Goal: Task Accomplishment & Management: Manage account settings

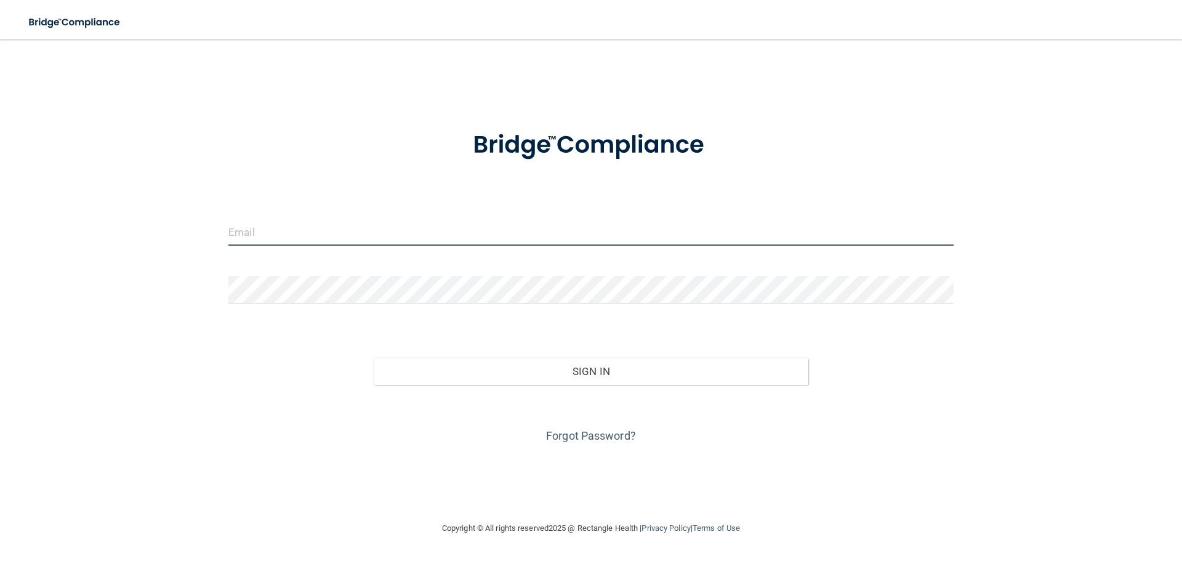
click at [267, 232] on input "email" at bounding box center [590, 232] width 725 height 28
type input "[EMAIL_ADDRESS][DOMAIN_NAME]"
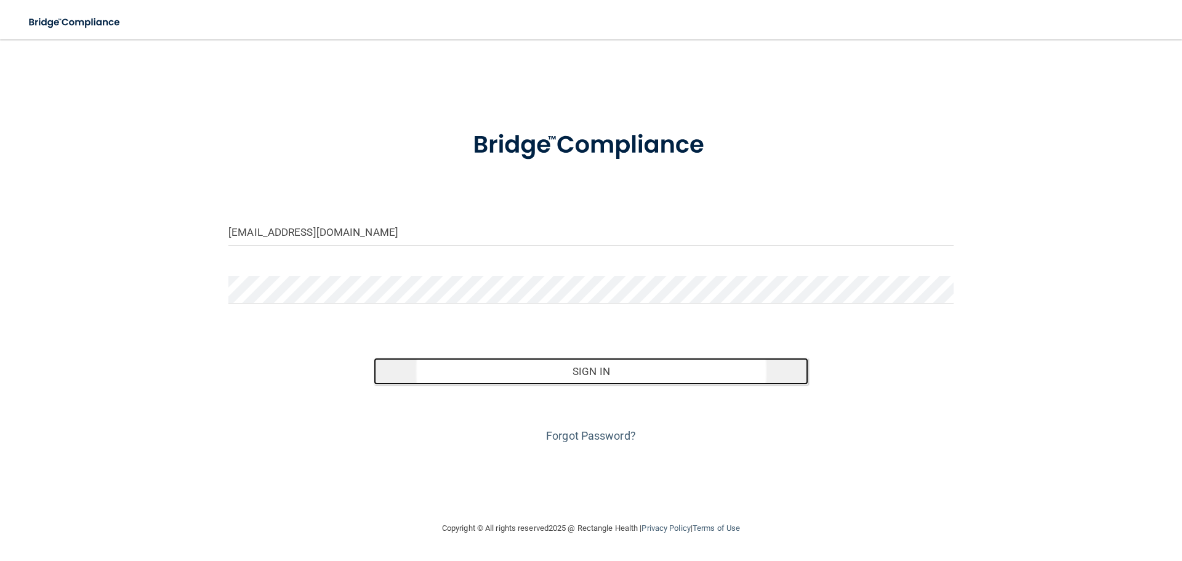
click at [626, 368] on button "Sign In" at bounding box center [591, 371] width 435 height 27
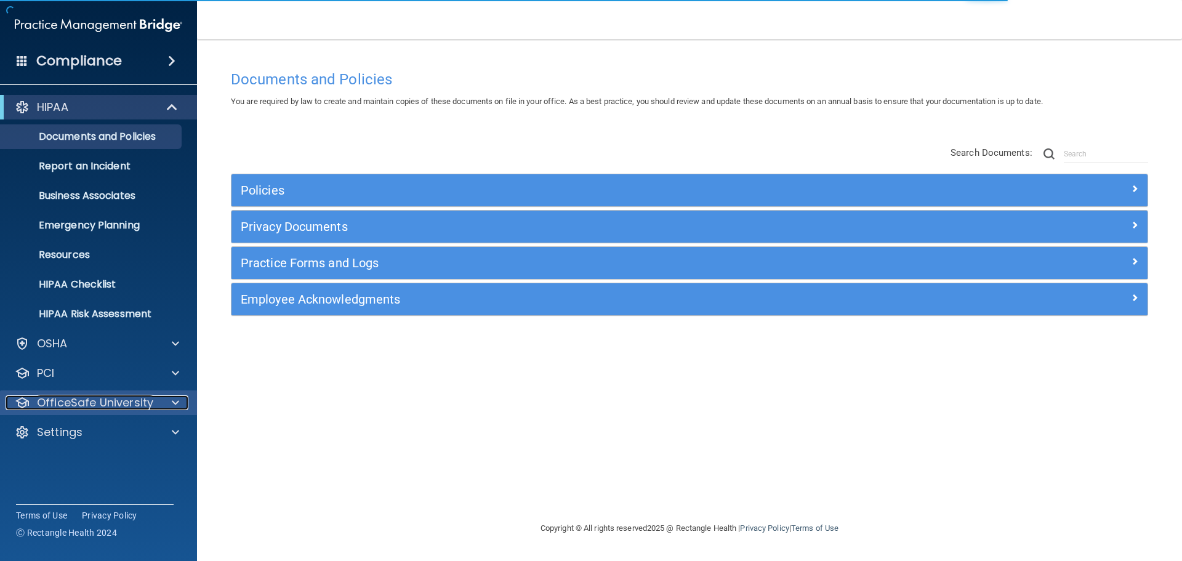
click at [169, 401] on div at bounding box center [173, 402] width 31 height 15
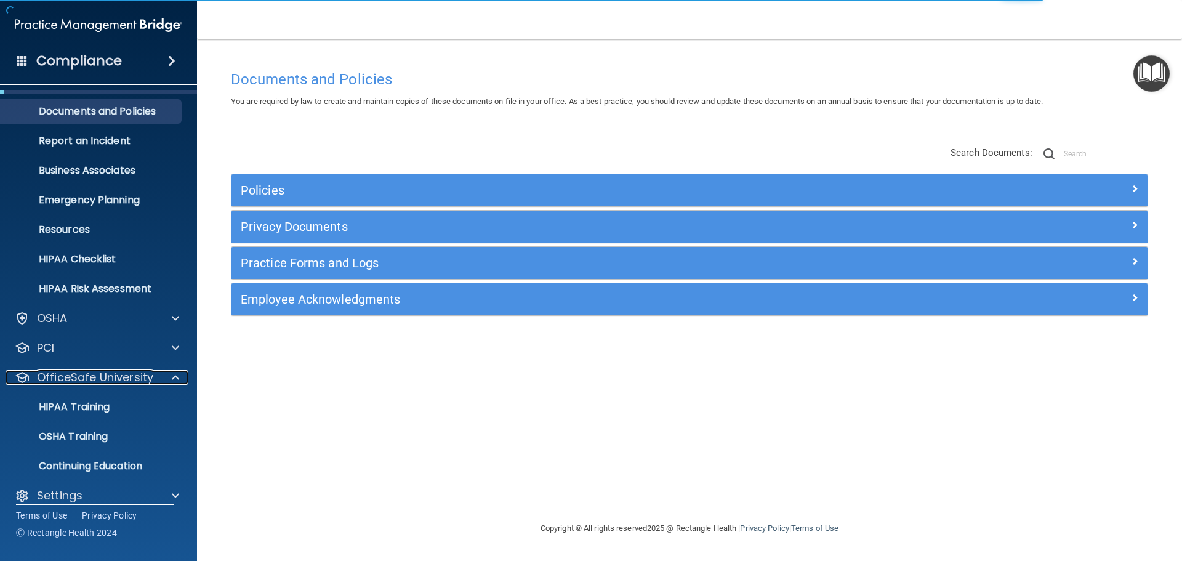
scroll to position [39, 0]
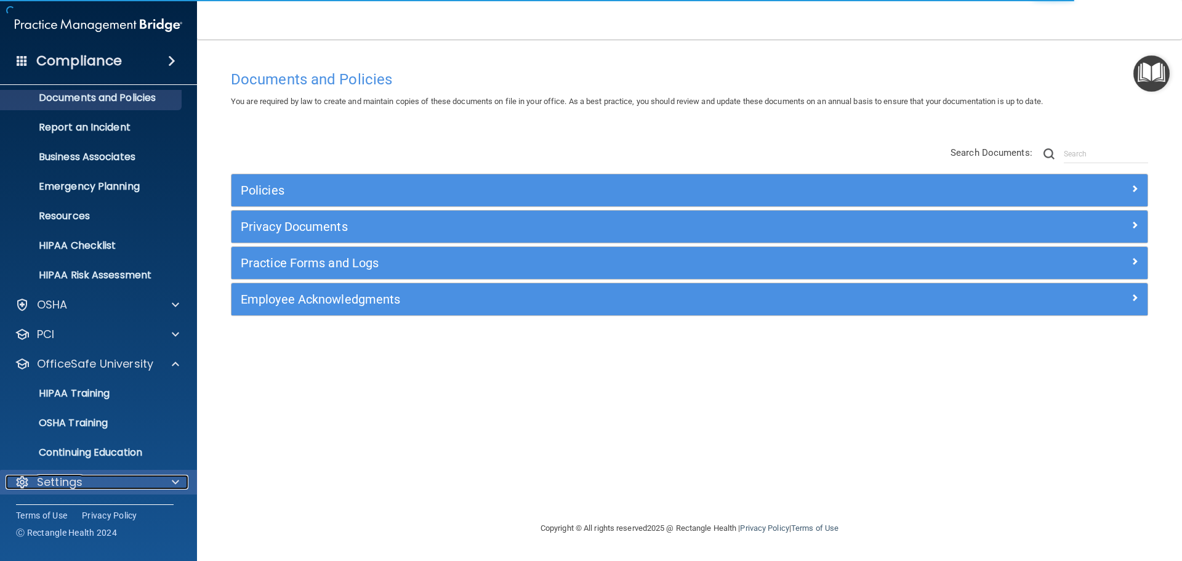
click at [87, 481] on div "Settings" at bounding box center [82, 482] width 153 height 15
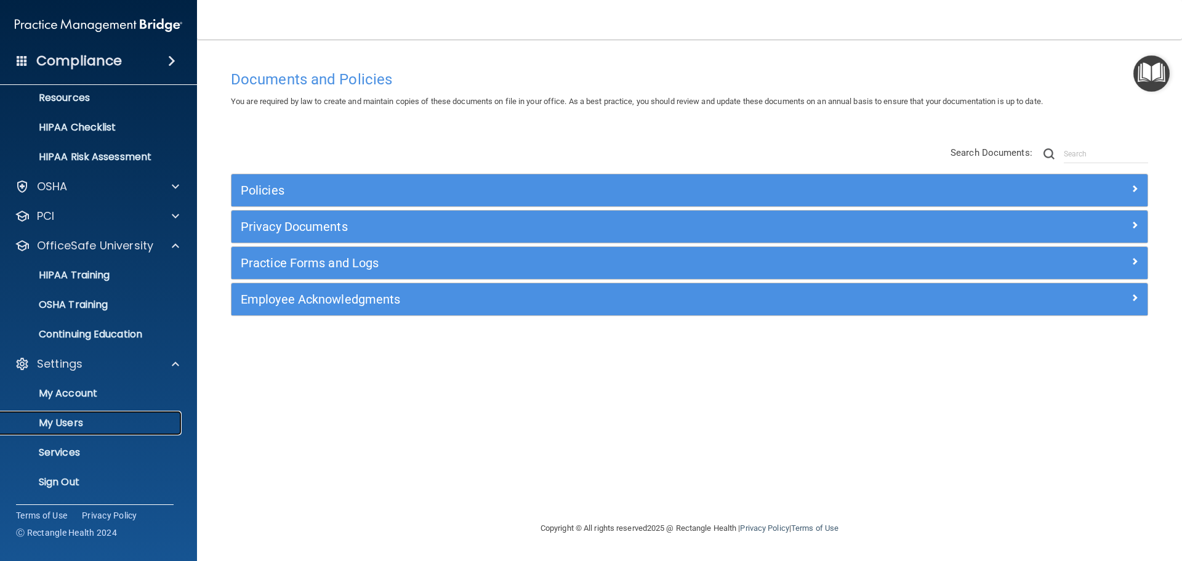
click at [91, 421] on p "My Users" at bounding box center [92, 423] width 168 height 12
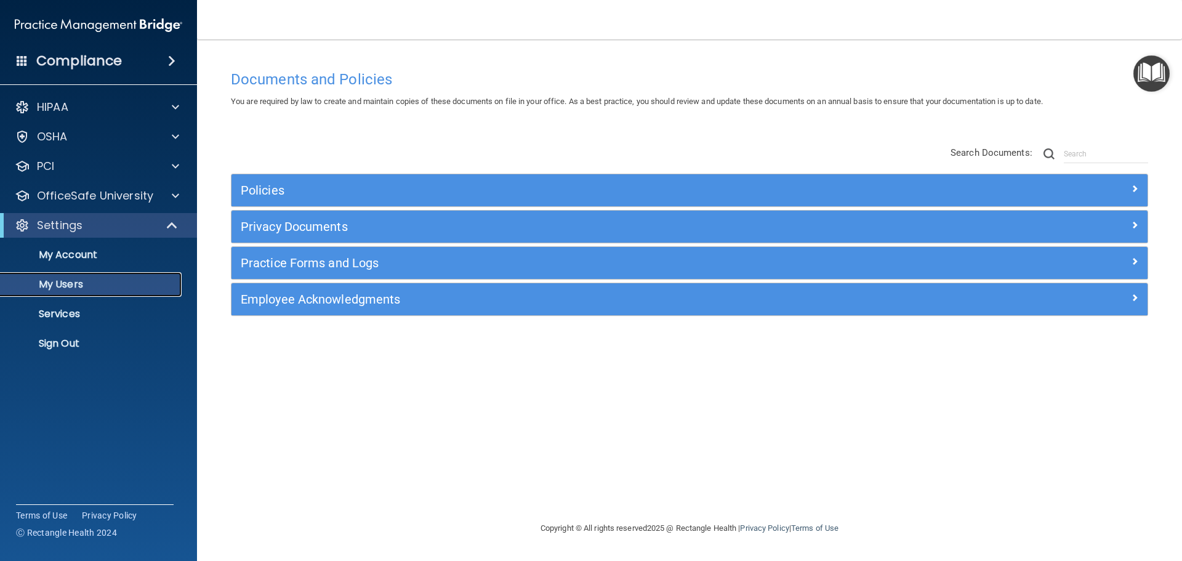
select select "20"
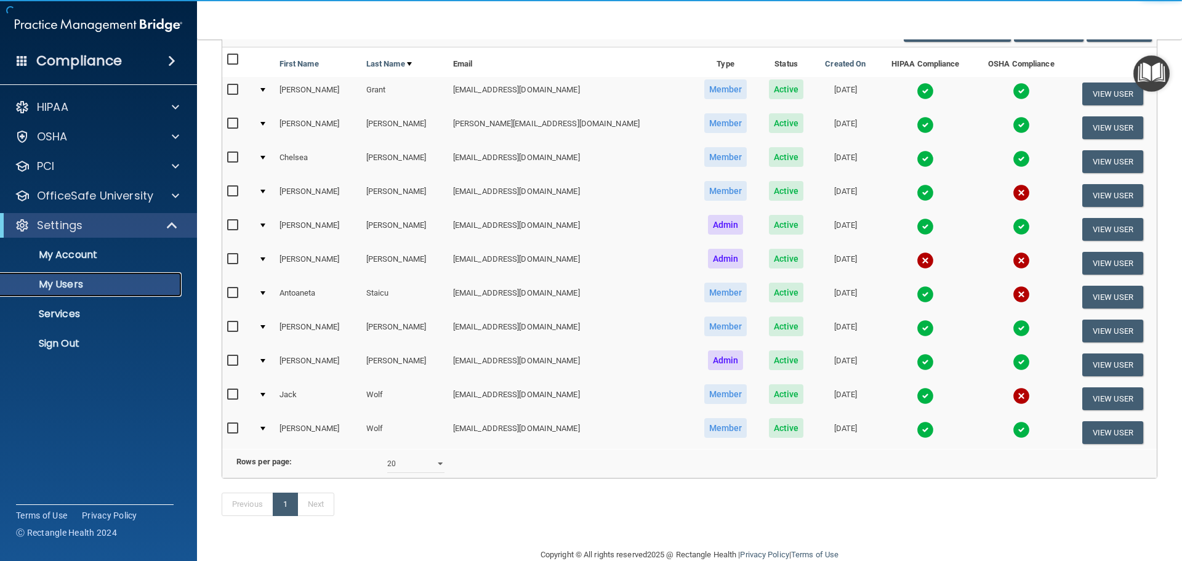
scroll to position [153, 0]
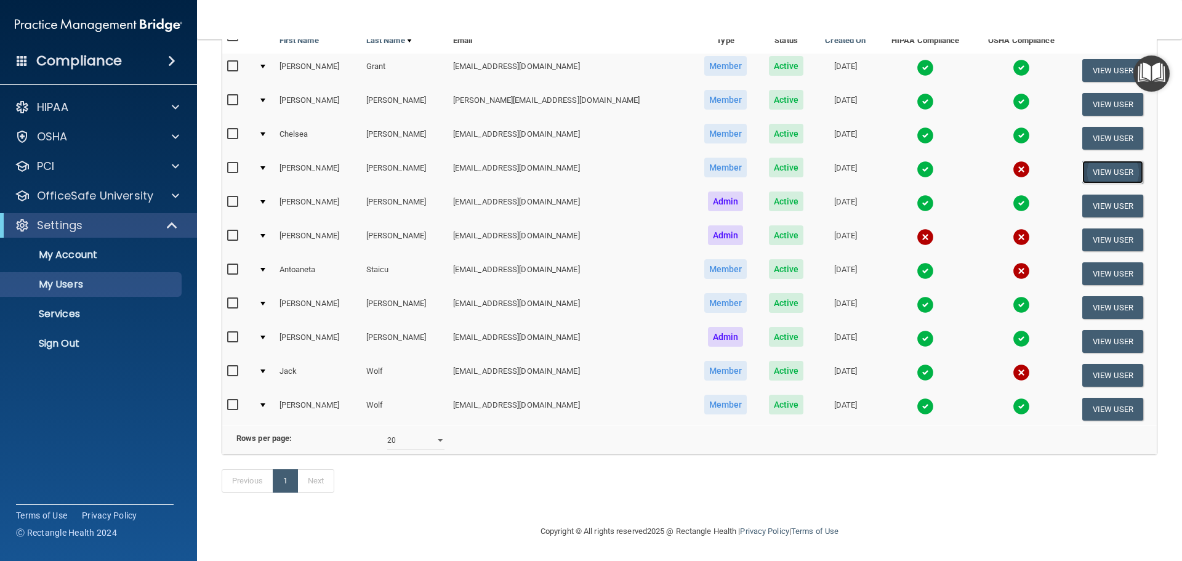
click at [1082, 161] on button "View User" at bounding box center [1112, 172] width 61 height 23
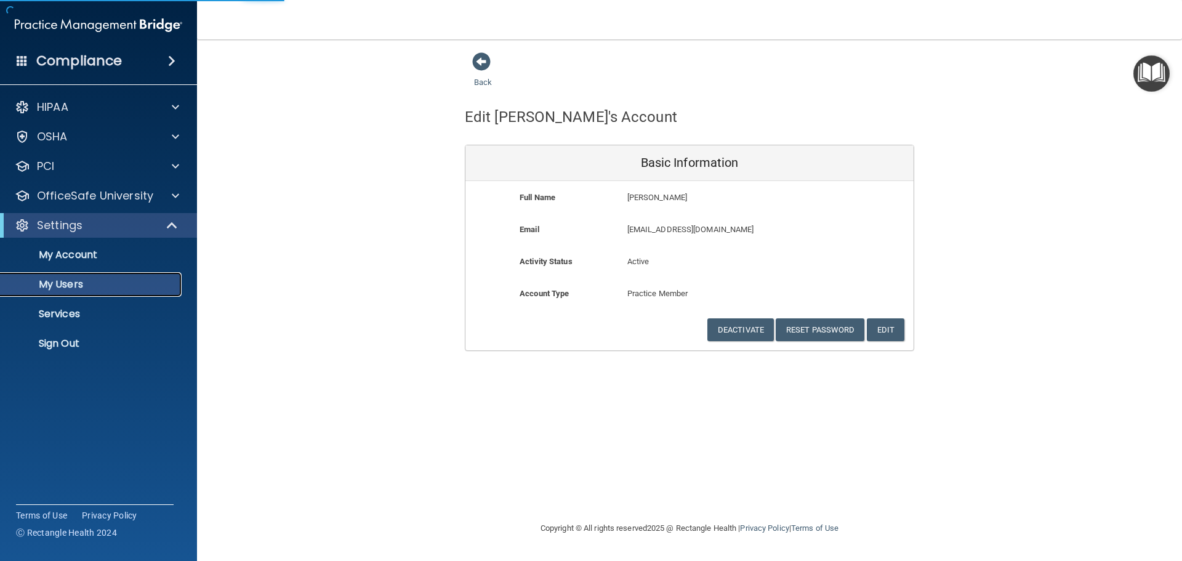
click at [70, 280] on p "My Users" at bounding box center [92, 284] width 168 height 12
select select "20"
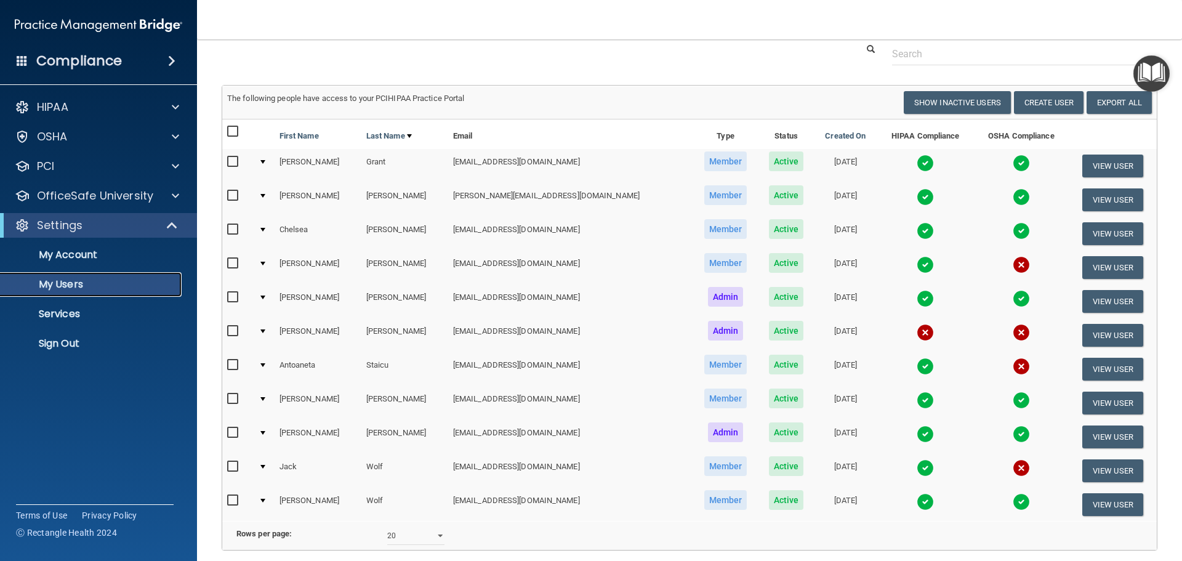
scroll to position [62, 0]
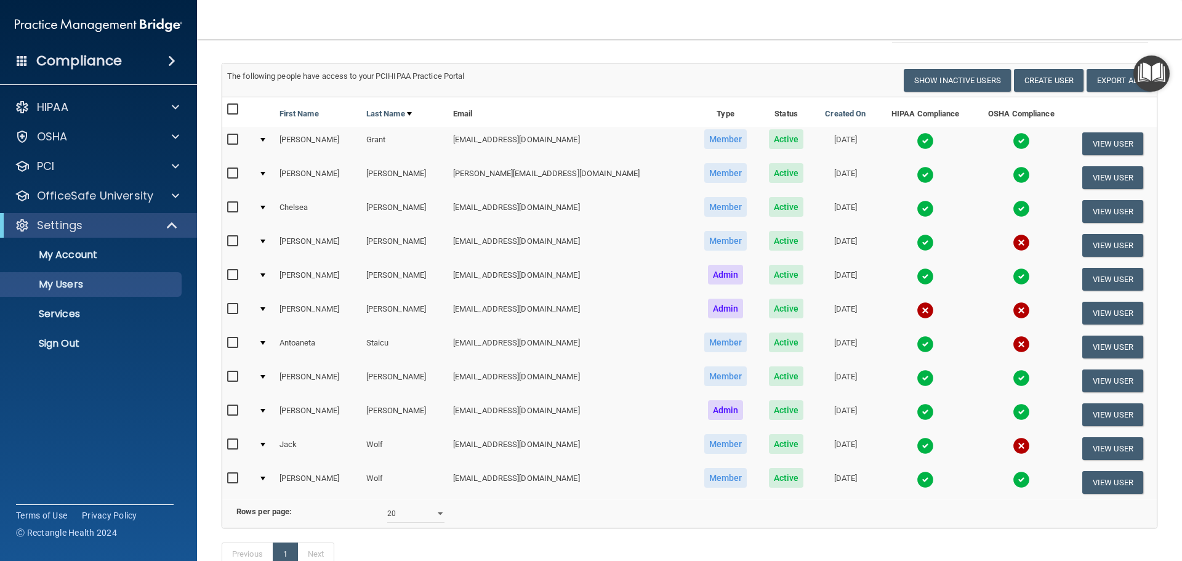
click at [265, 240] on td at bounding box center [264, 245] width 21 height 34
click at [267, 238] on td at bounding box center [264, 245] width 21 height 34
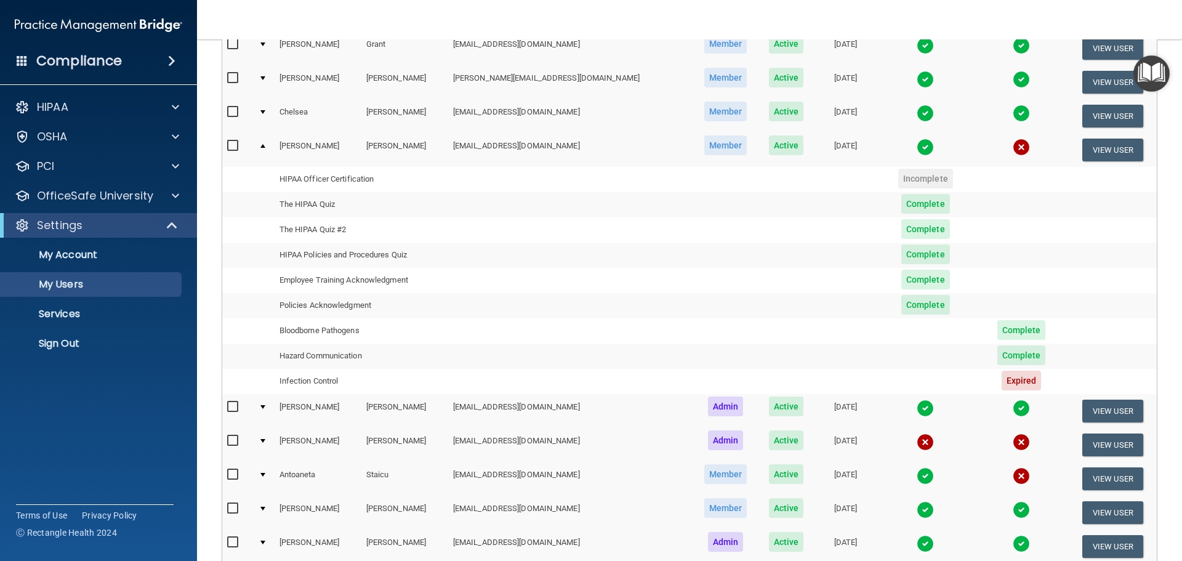
scroll to position [246, 0]
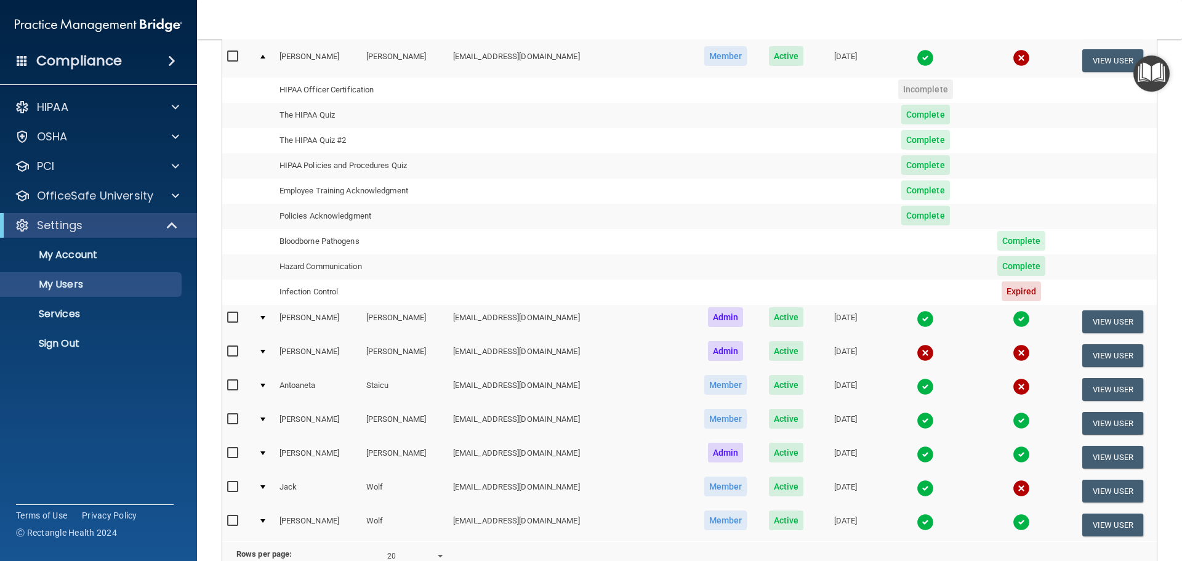
click at [1007, 292] on span "Expired" at bounding box center [1022, 291] width 40 height 20
click at [312, 293] on td "Infection Control" at bounding box center [362, 292] width 174 height 25
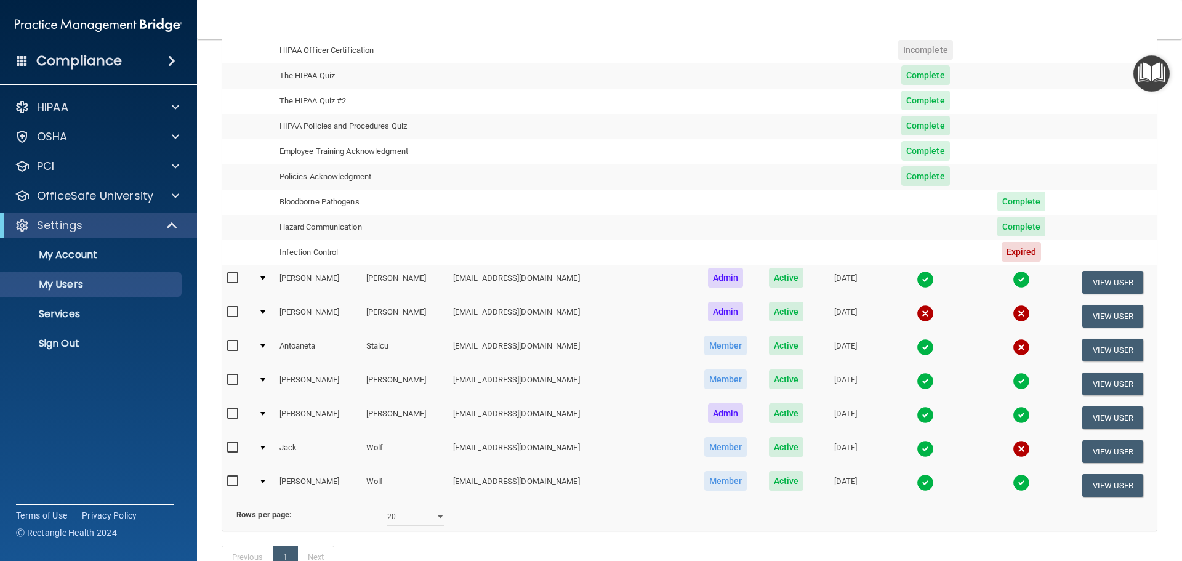
scroll to position [308, 0]
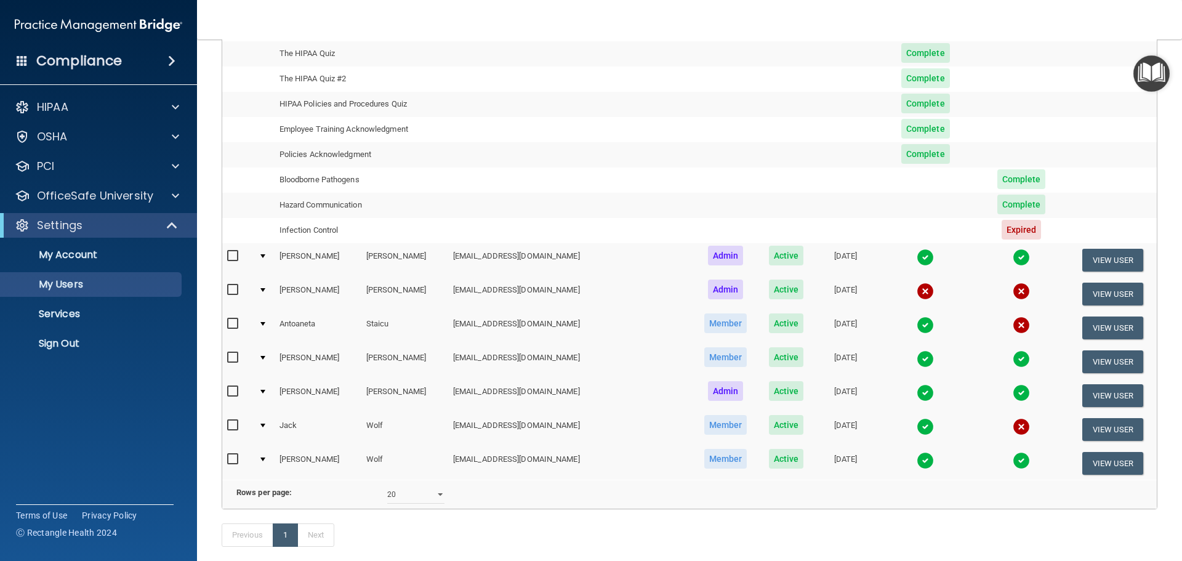
click at [265, 424] on div at bounding box center [262, 426] width 5 height 4
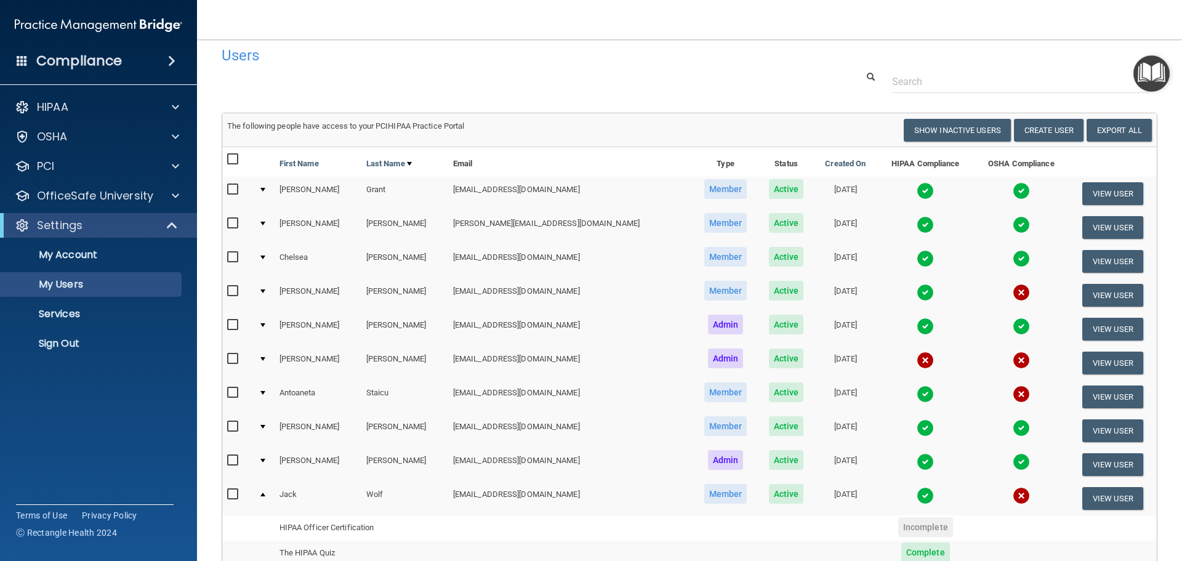
scroll to position [11, 0]
click at [265, 462] on div at bounding box center [262, 461] width 5 height 4
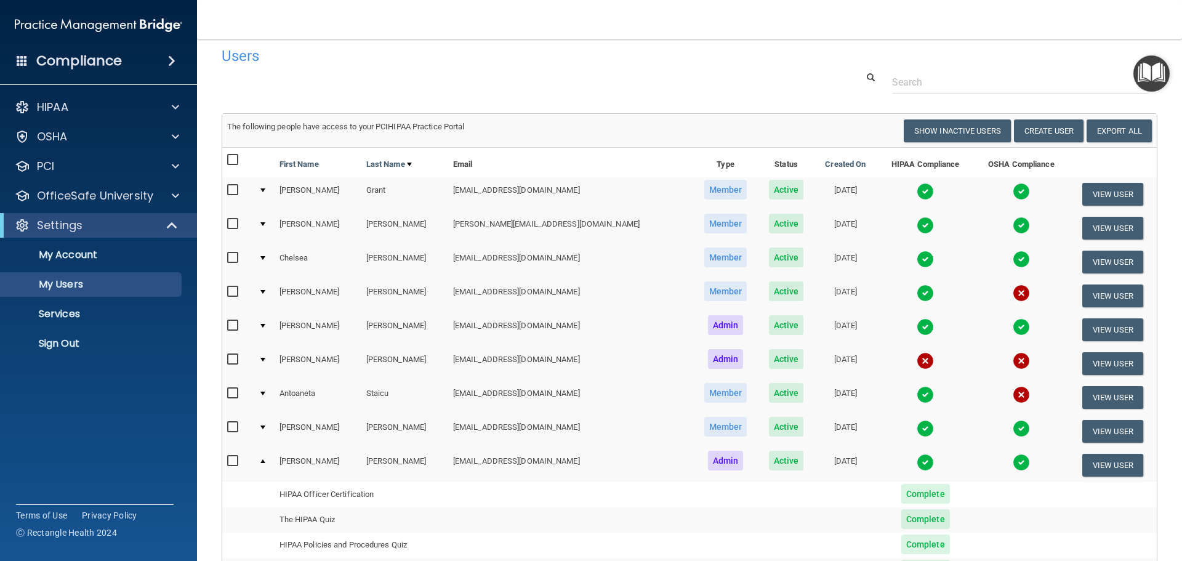
click at [264, 395] on div at bounding box center [262, 394] width 5 height 4
click at [265, 394] on div at bounding box center [262, 394] width 5 height 4
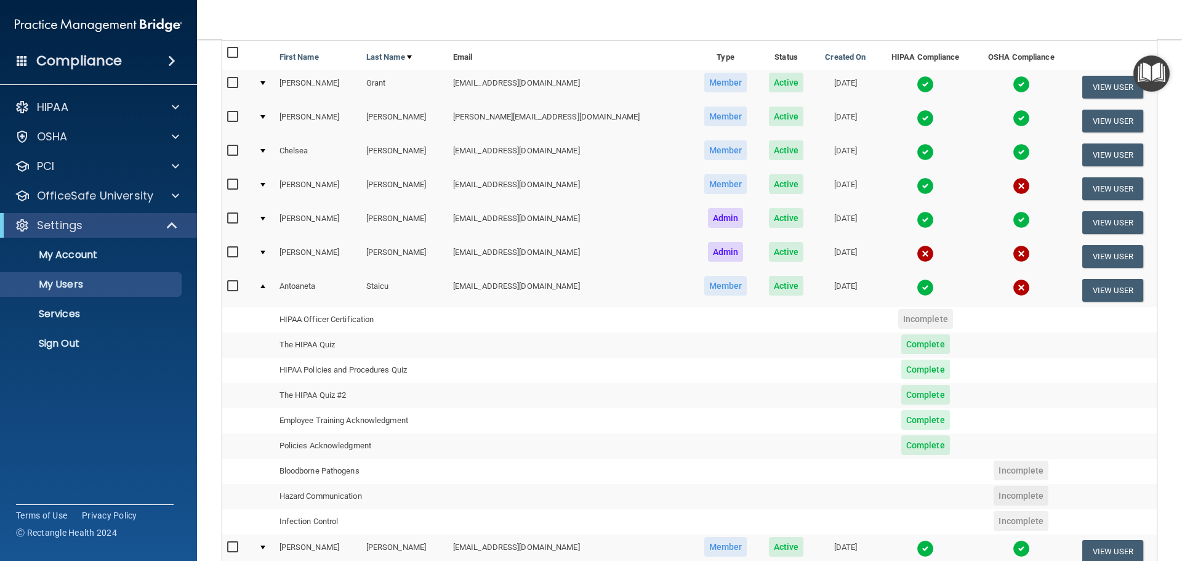
scroll to position [62, 0]
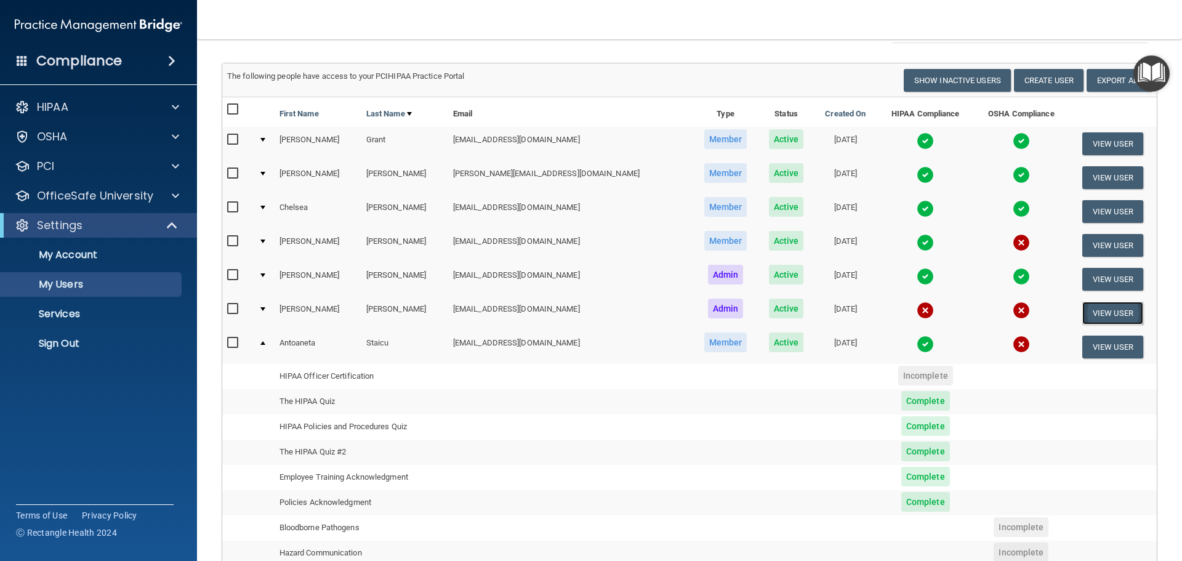
click at [1096, 310] on button "View User" at bounding box center [1112, 313] width 61 height 23
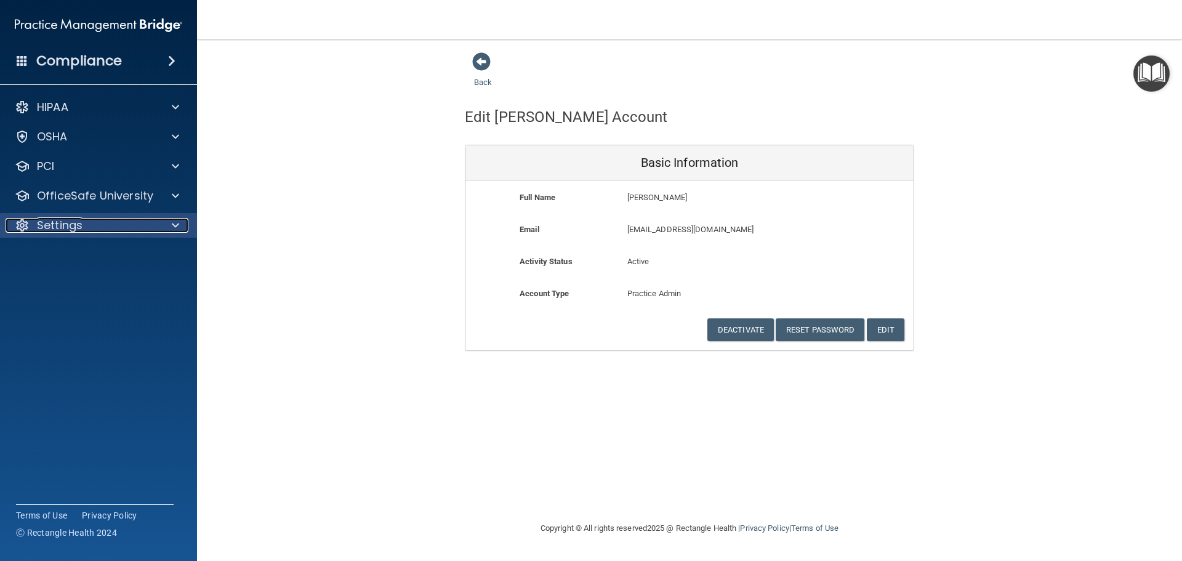
click at [122, 222] on div "Settings" at bounding box center [82, 225] width 153 height 15
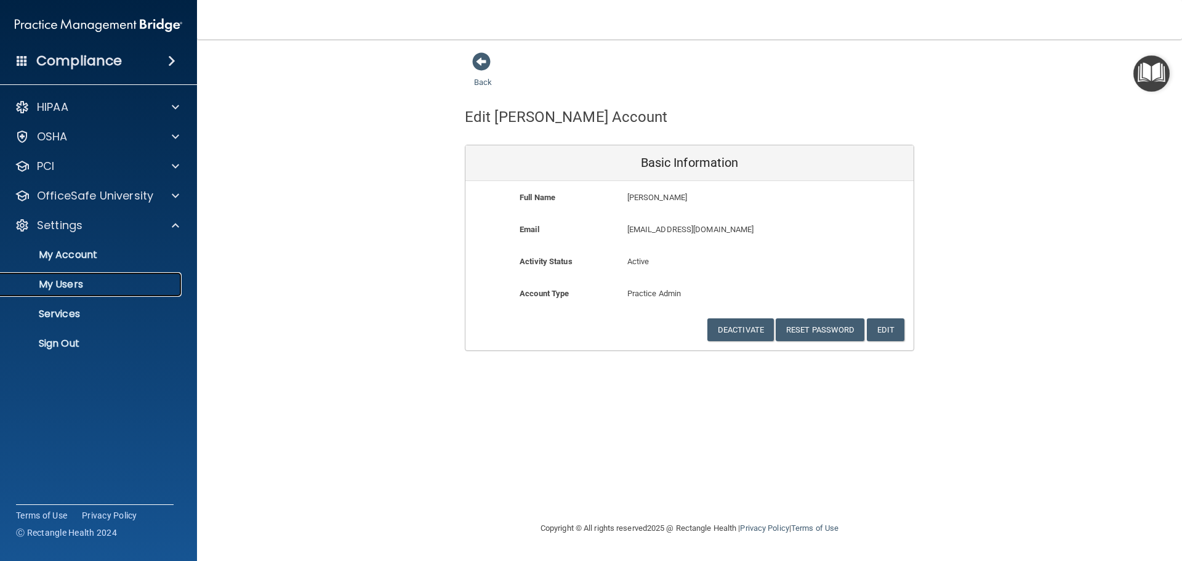
drag, startPoint x: 78, startPoint y: 285, endPoint x: 84, endPoint y: 283, distance: 6.4
click at [79, 285] on p "My Users" at bounding box center [92, 284] width 168 height 12
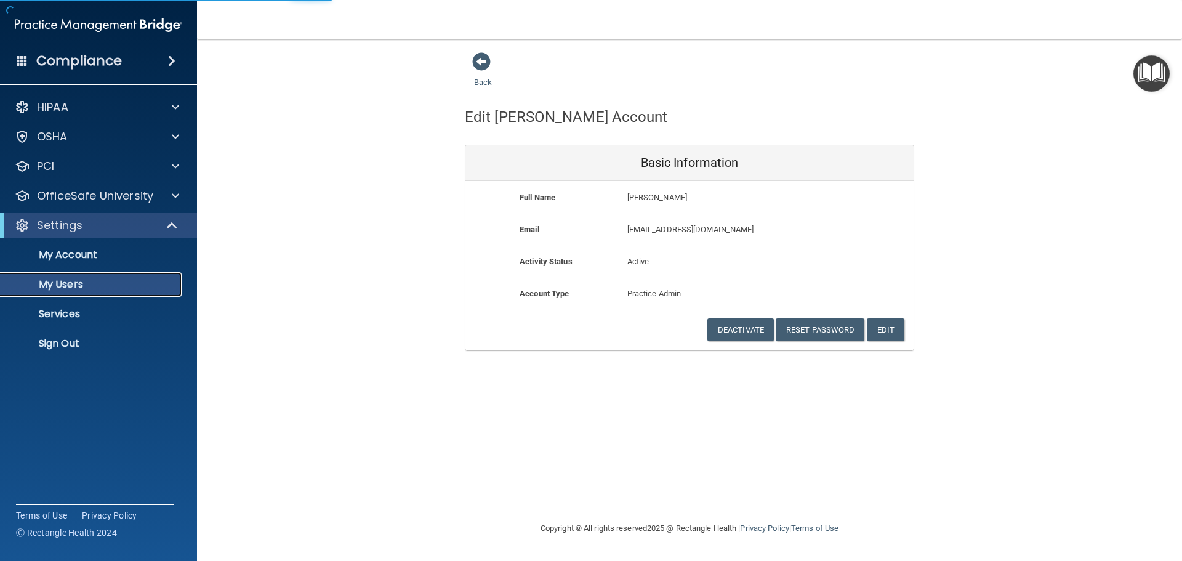
select select "20"
